Goal: Task Accomplishment & Management: Manage account settings

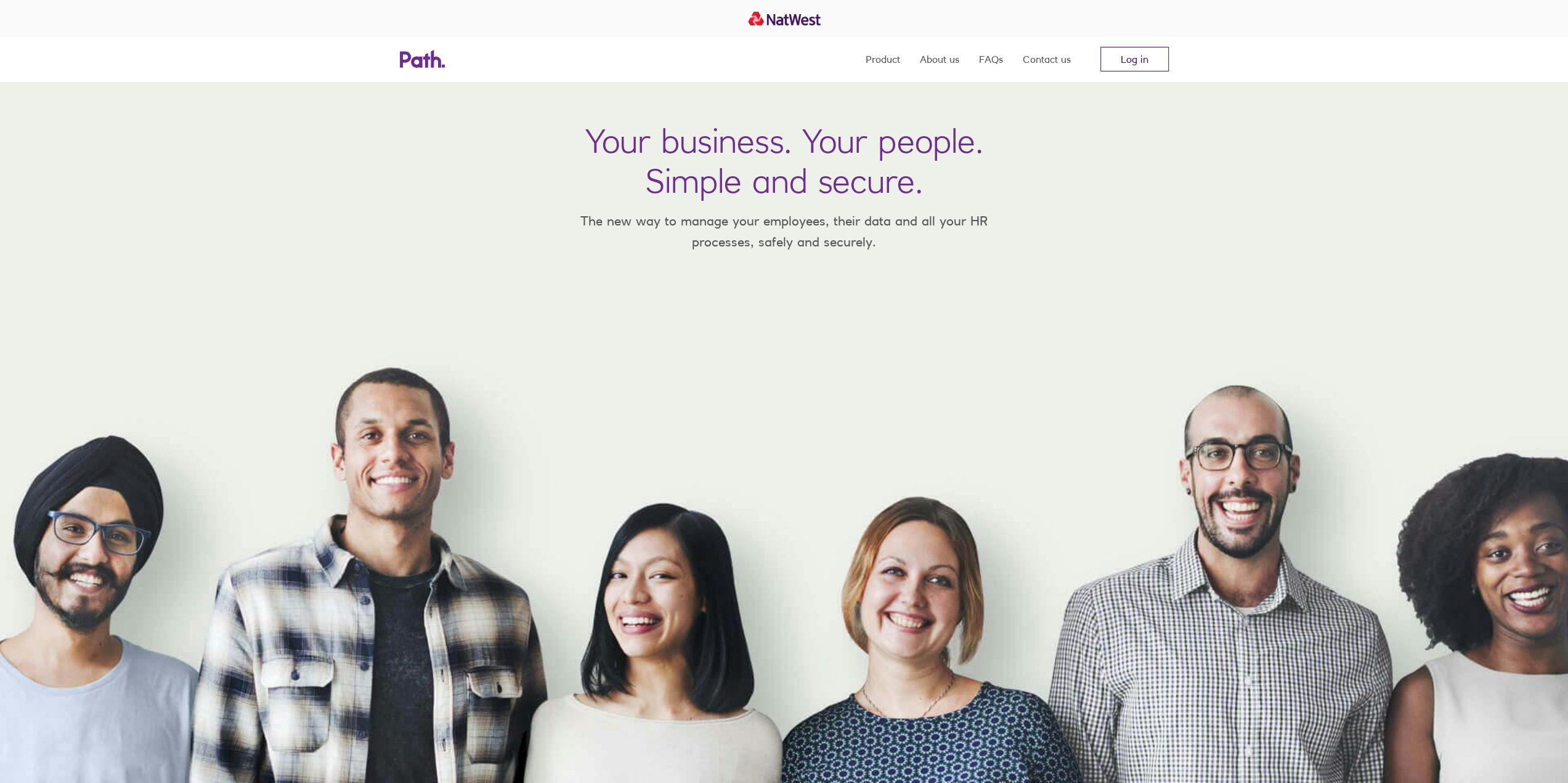
click at [1156, 59] on link "Log in" at bounding box center [1134, 59] width 68 height 24
click at [1150, 56] on link "Log in" at bounding box center [1134, 59] width 68 height 24
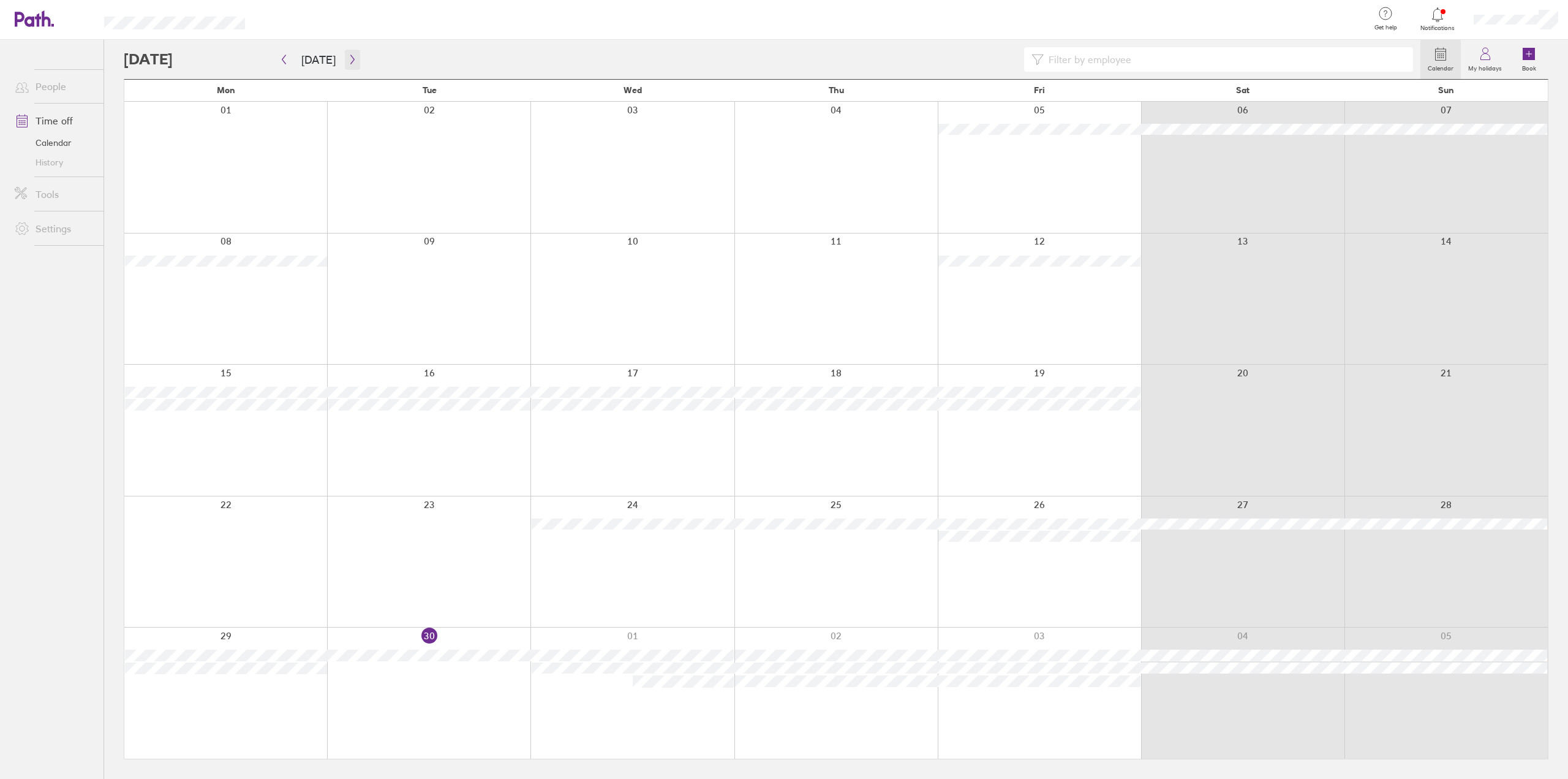
click at [353, 64] on button "button" at bounding box center [353, 60] width 16 height 20
